Goal: Information Seeking & Learning: Learn about a topic

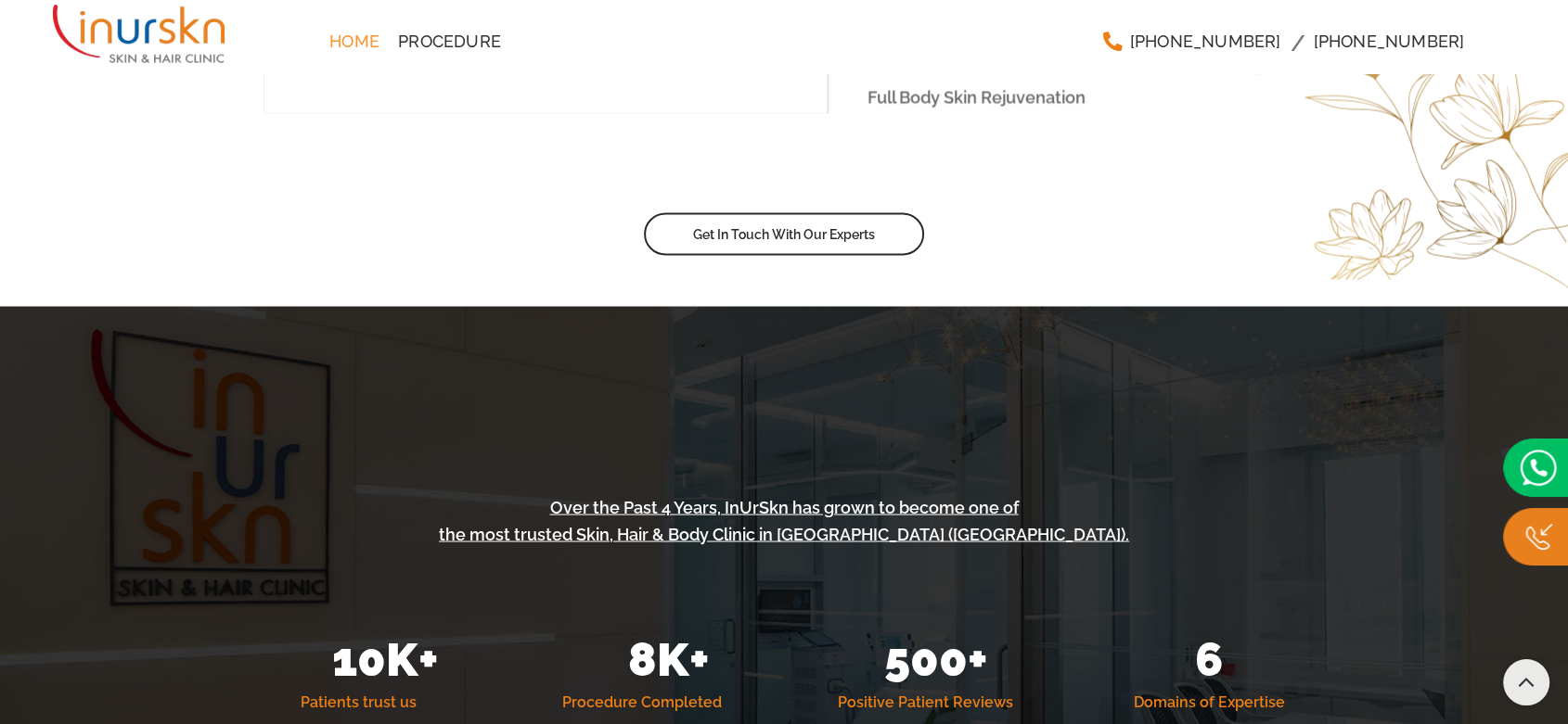
scroll to position [3606, 0]
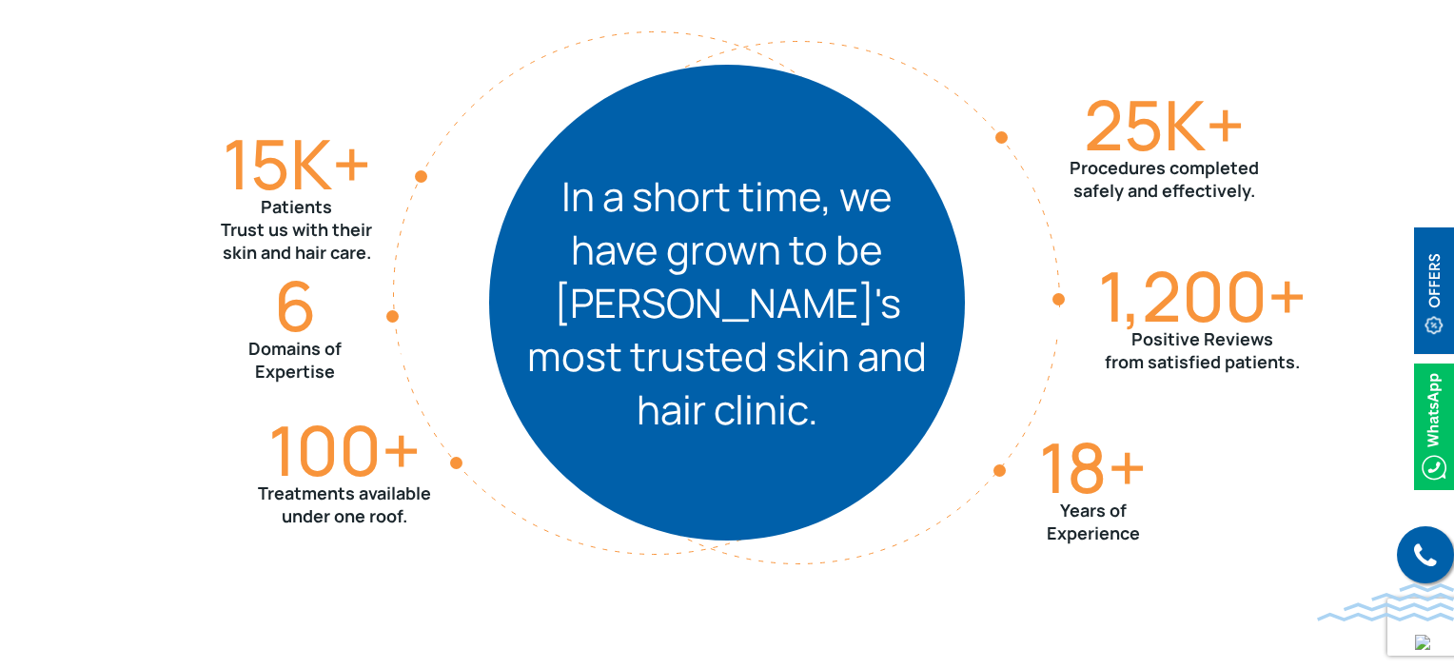
scroll to position [2182, 0]
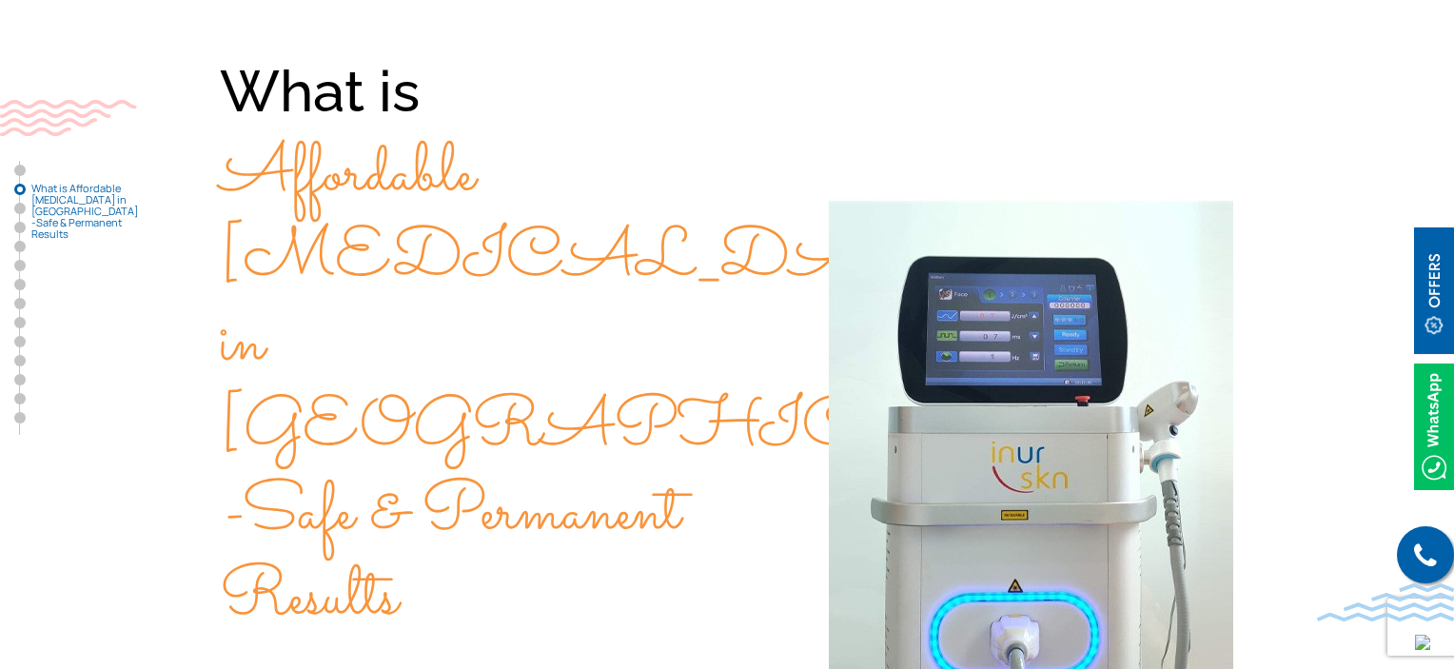
scroll to position [666, 0]
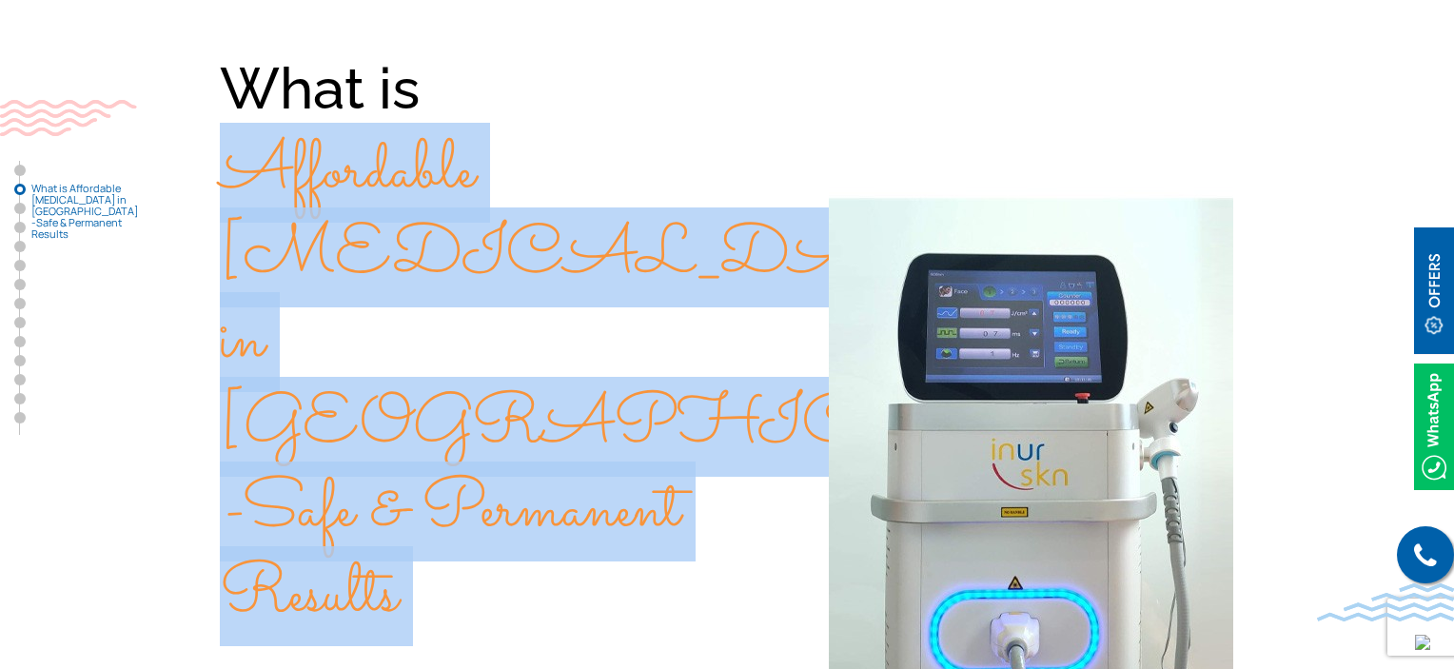
drag, startPoint x: 251, startPoint y: 184, endPoint x: 754, endPoint y: 538, distance: 614.8
click at [754, 538] on div "What is Affordable Laser Hair Removal in Mumbai -Safe & Permanent Results Laser…" at bounding box center [727, 624] width 1218 height 1150
click at [740, 458] on div "What is Affordable Laser Hair Removal in Mumbai -Safe & Permanent Results Laser…" at bounding box center [727, 624] width 1218 height 1150
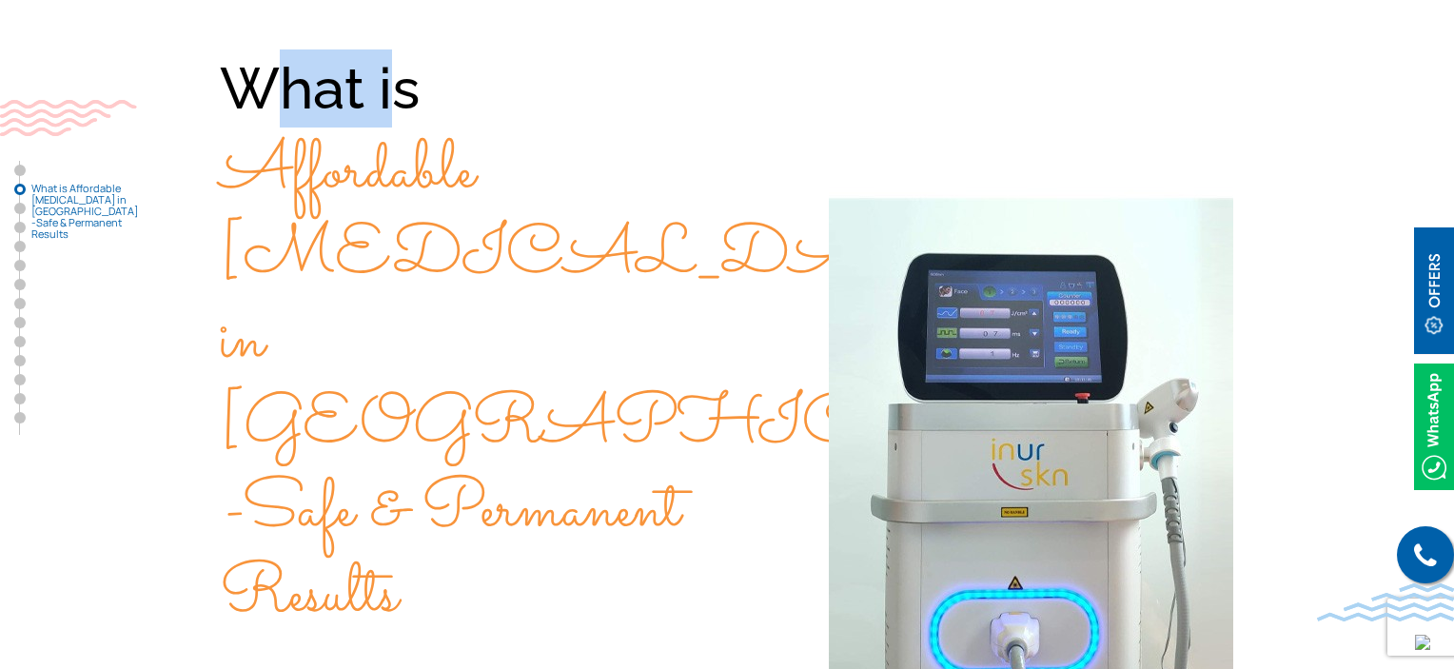
drag, startPoint x: 386, startPoint y: 100, endPoint x: 266, endPoint y: 95, distance: 121.0
click at [266, 95] on div "What is Affordable Laser Hair Removal in Mumbai -Safe & Permanent Results" at bounding box center [473, 342] width 507 height 586
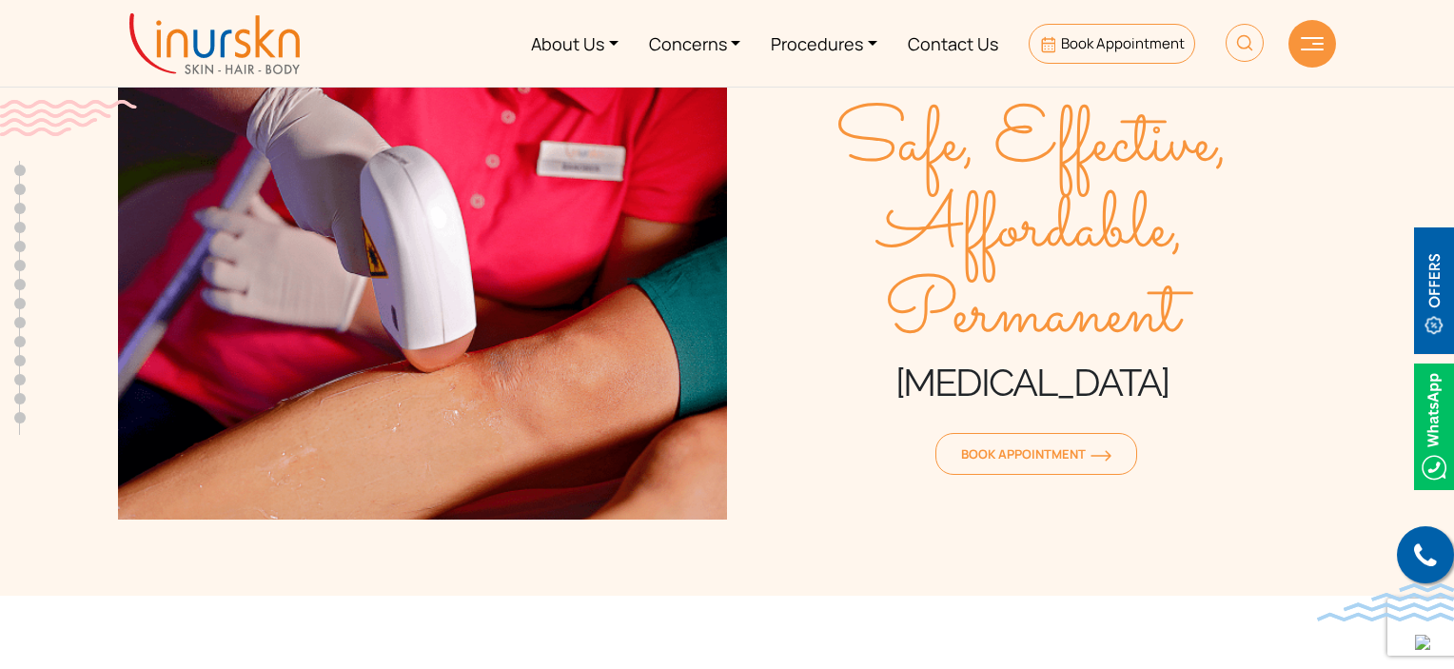
scroll to position [0, 0]
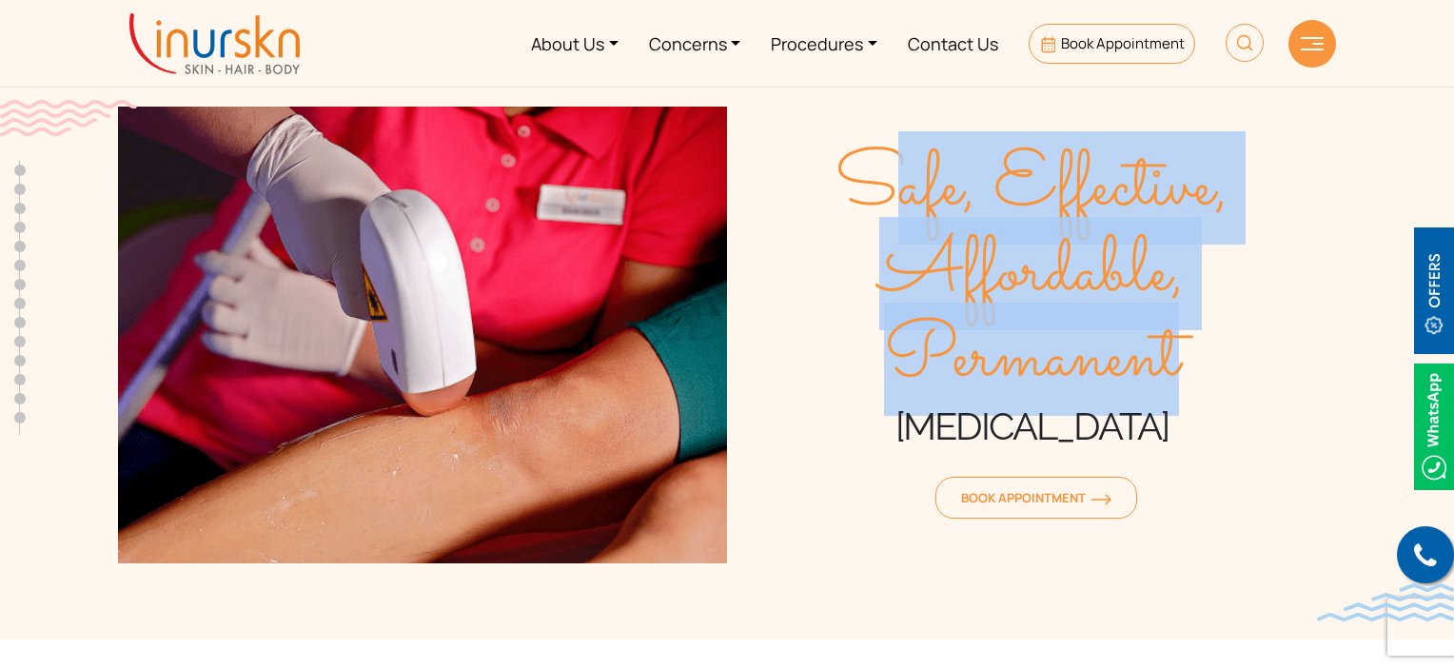
drag, startPoint x: 877, startPoint y: 179, endPoint x: 1184, endPoint y: 372, distance: 363.1
click at [1184, 372] on span "Safe, Effective, Affordable, Permanent" at bounding box center [1031, 274] width 609 height 257
click at [1195, 355] on span "Safe, Effective, Affordable, Permanent" at bounding box center [1031, 274] width 609 height 257
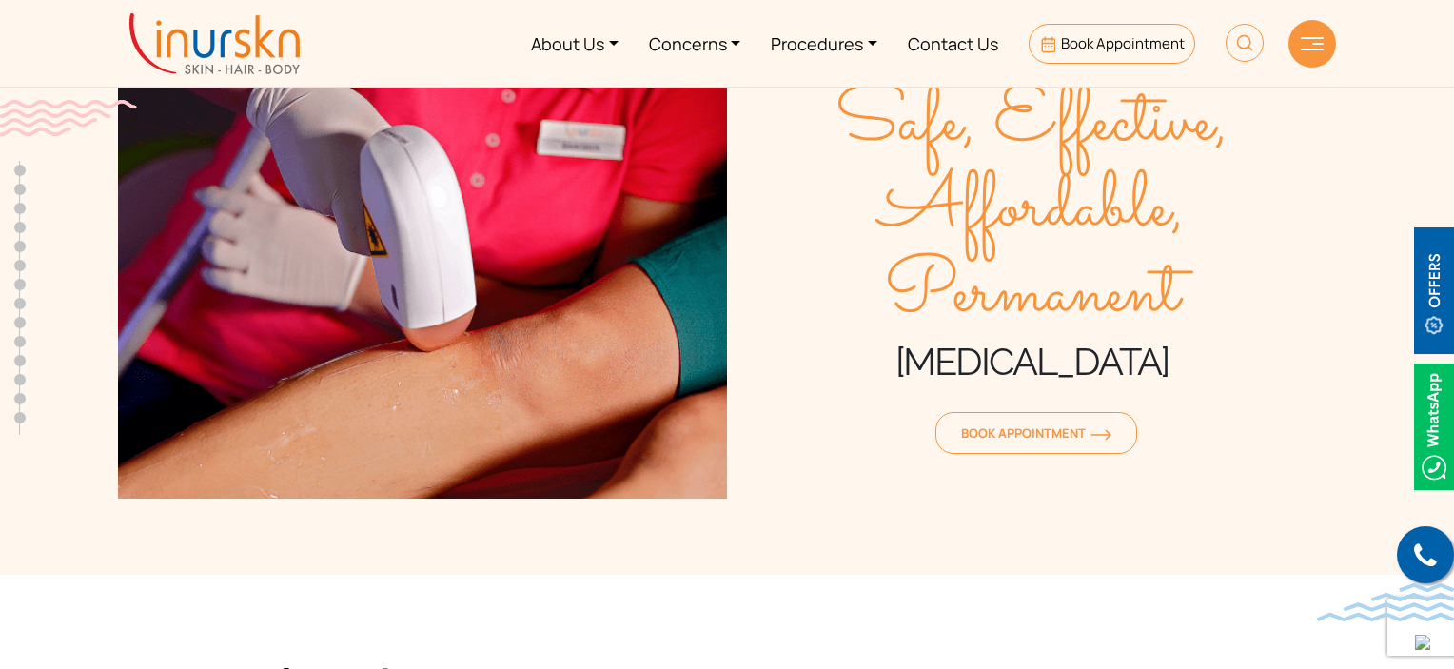
scroll to position [11, 0]
